Goal: Transaction & Acquisition: Download file/media

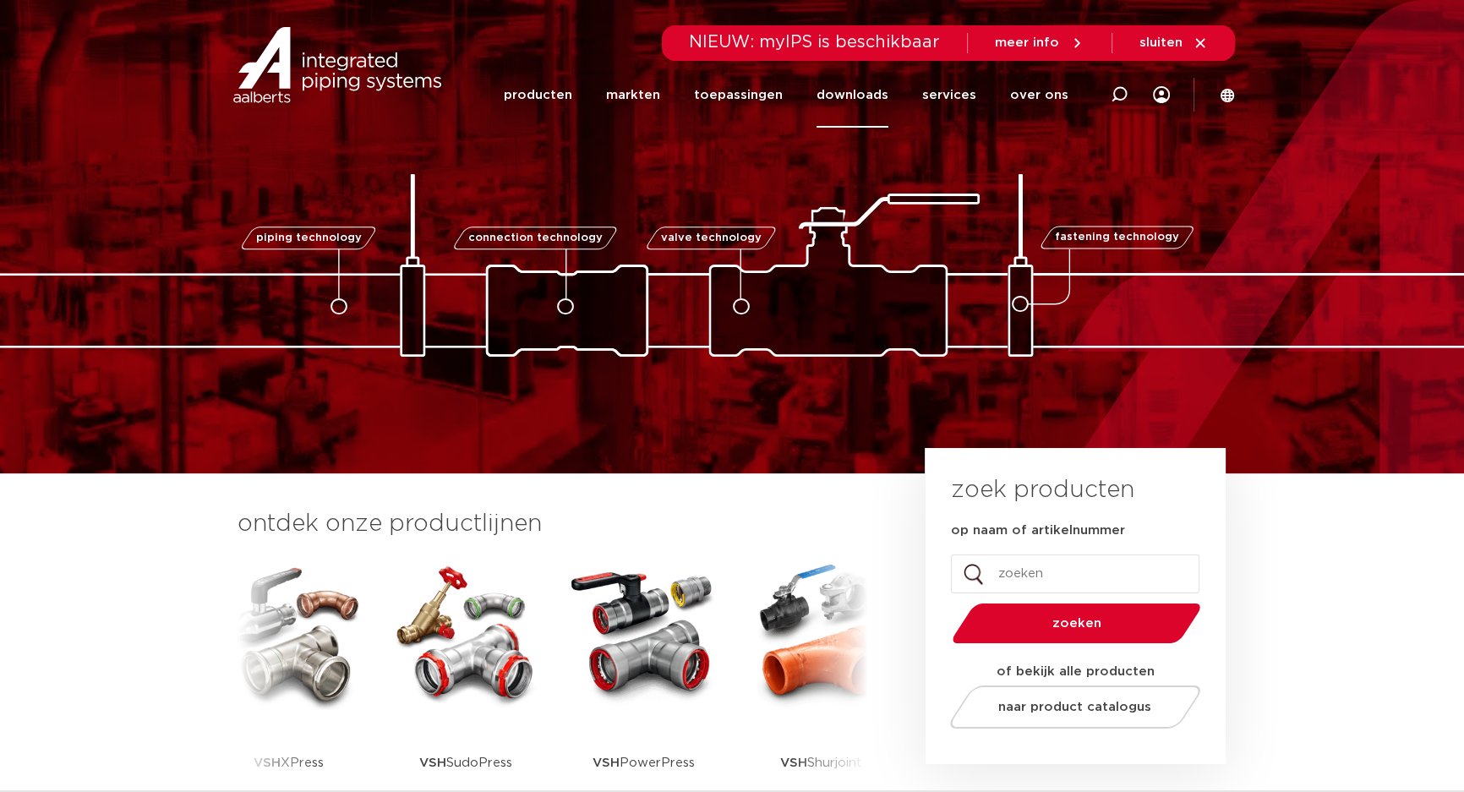
click at [864, 95] on link "downloads" at bounding box center [853, 95] width 72 height 65
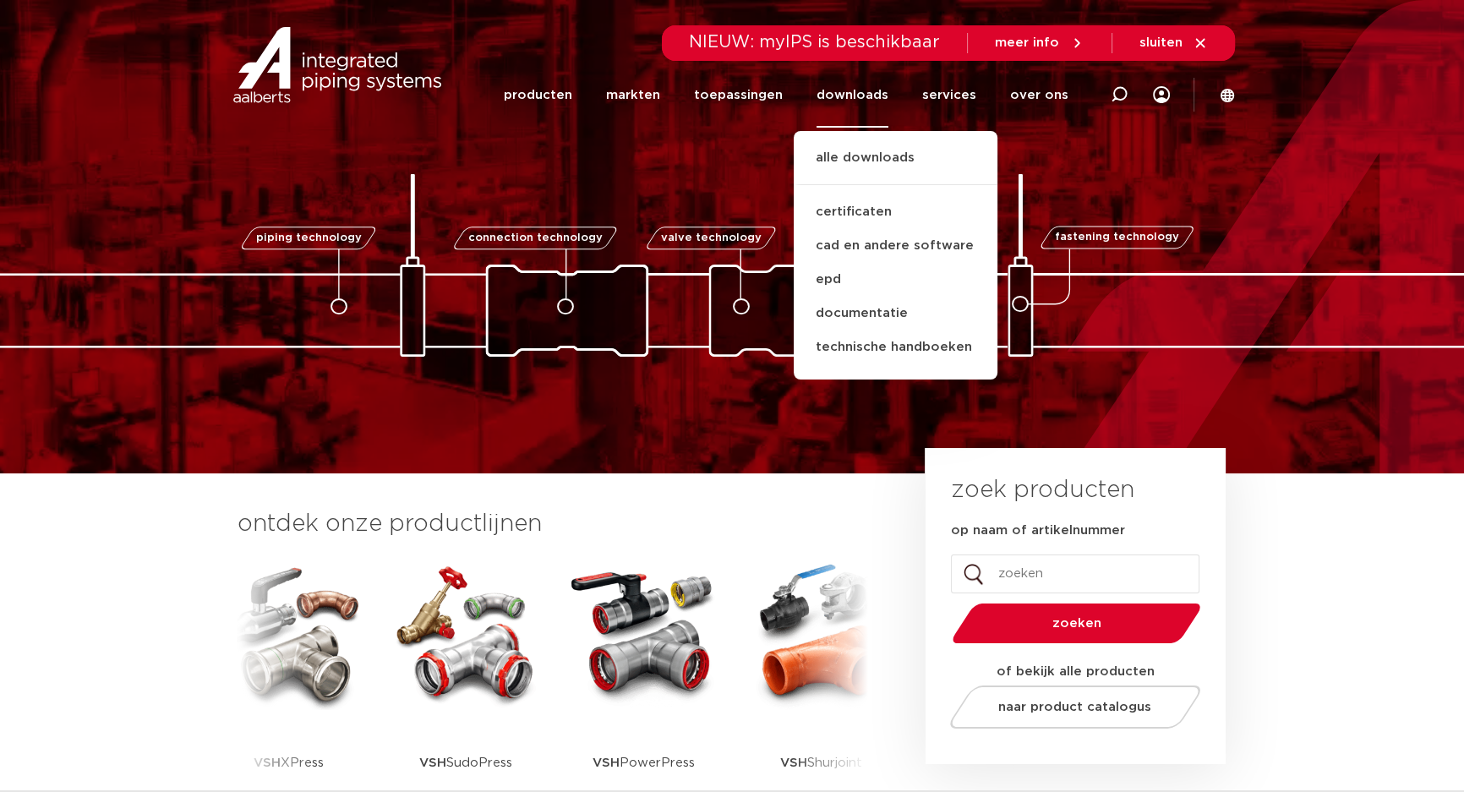
click at [862, 145] on ul "alle downloads certificaten cad en andere software epd documentatie technische …" at bounding box center [896, 255] width 204 height 249
click at [867, 164] on link "alle downloads" at bounding box center [896, 166] width 204 height 37
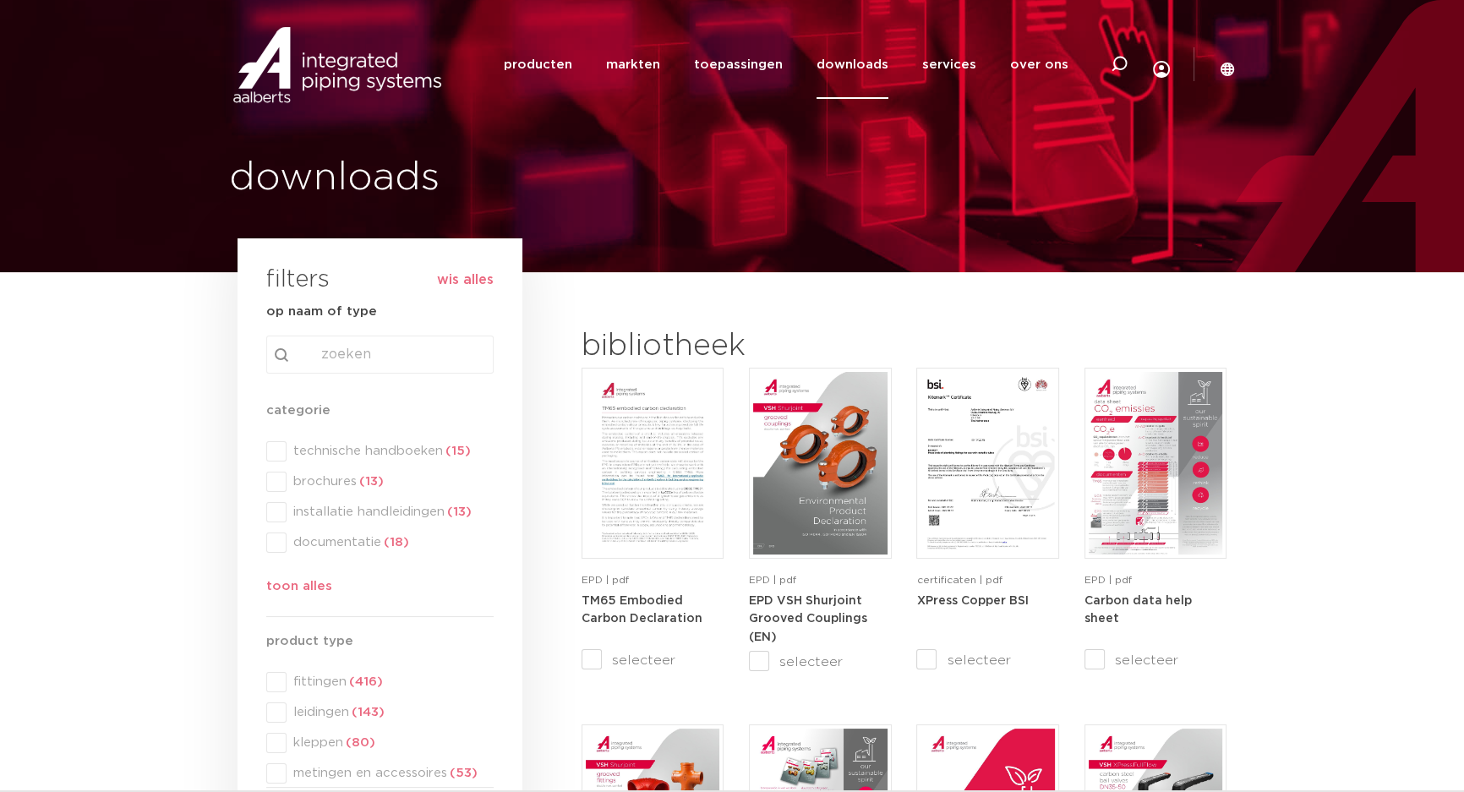
click at [333, 359] on div "search Search content Clear" at bounding box center [379, 355] width 227 height 38
click at [282, 510] on span at bounding box center [276, 512] width 20 height 20
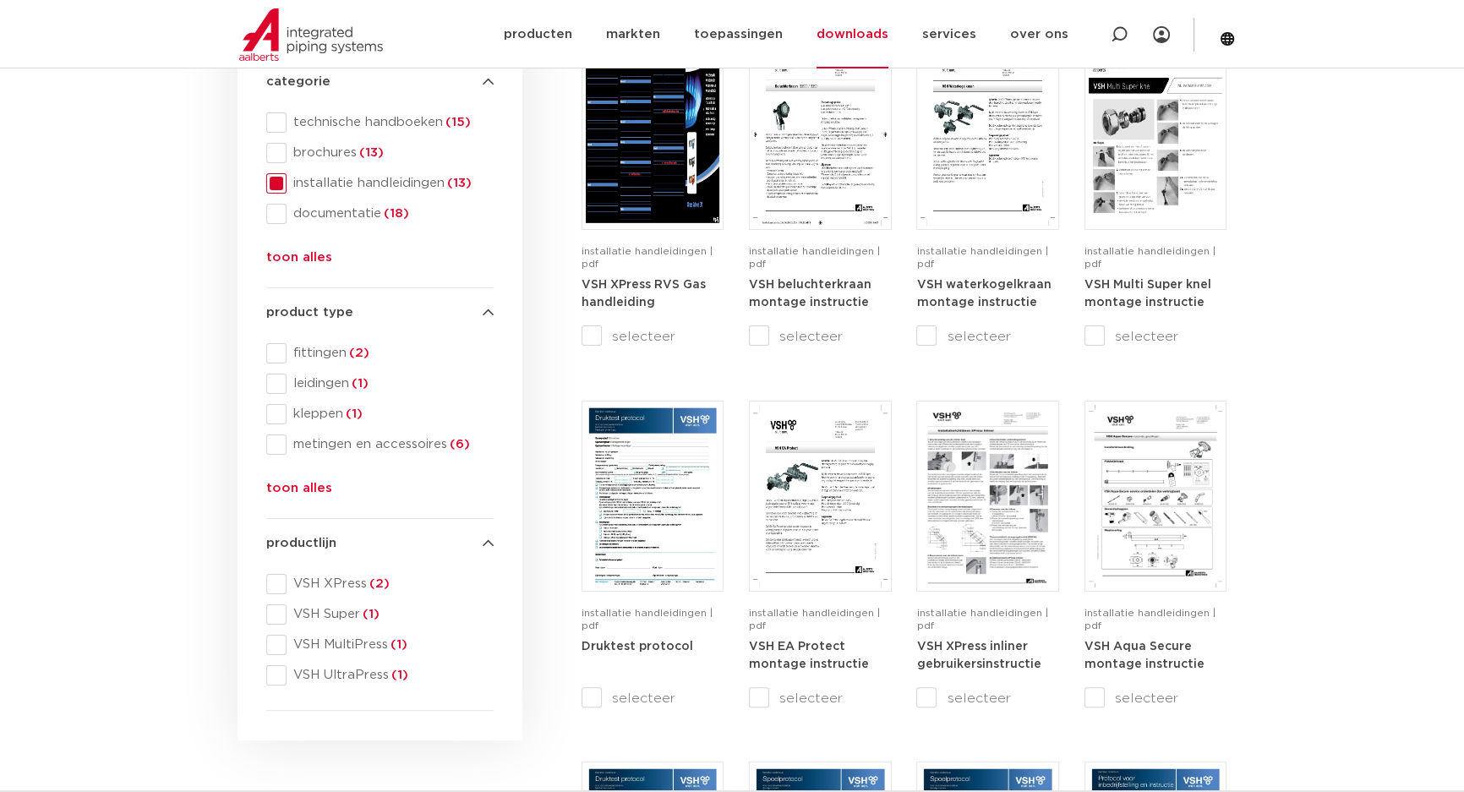
scroll to position [384, 0]
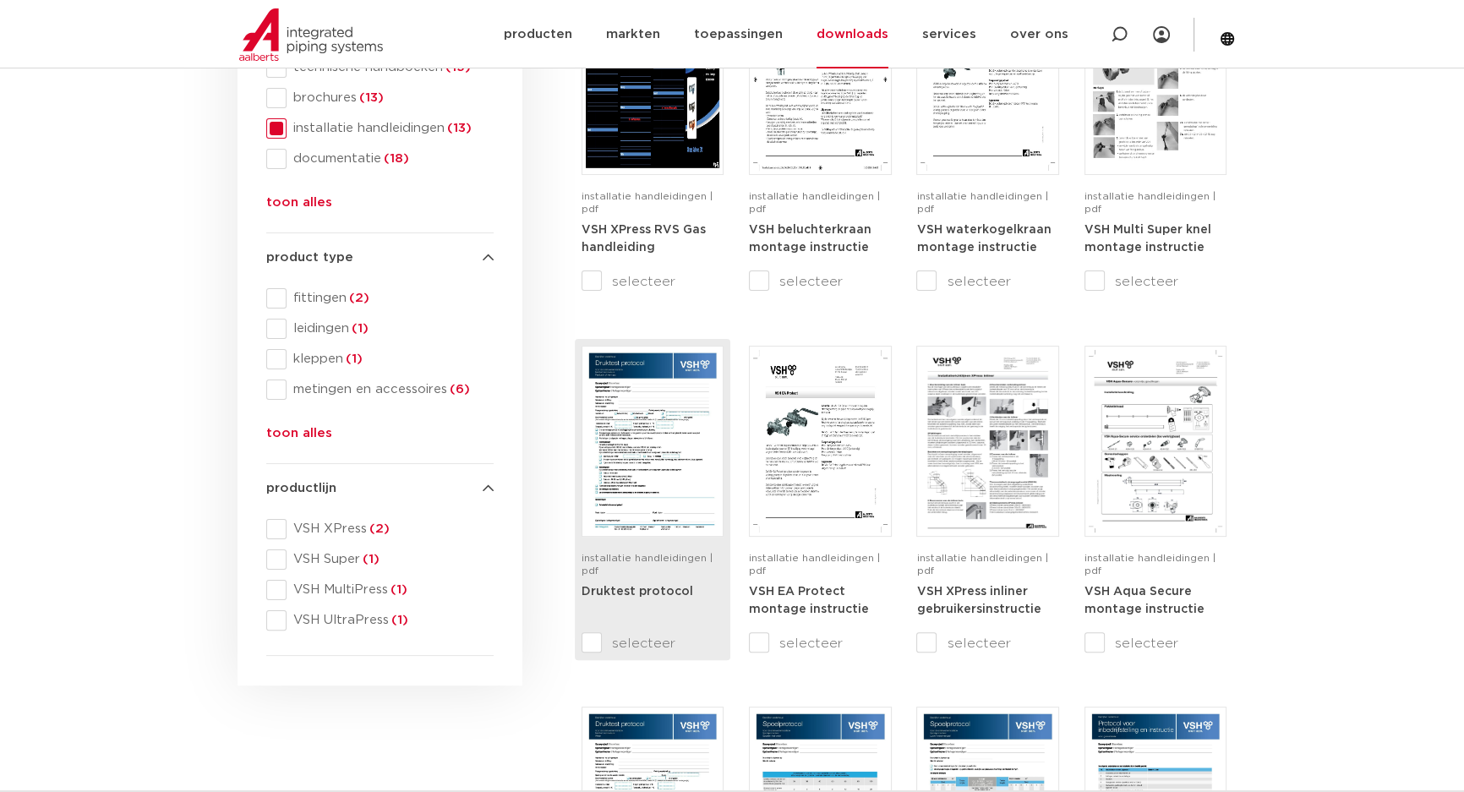
click at [661, 463] on img at bounding box center [653, 441] width 134 height 183
